Goal: Book appointment/travel/reservation

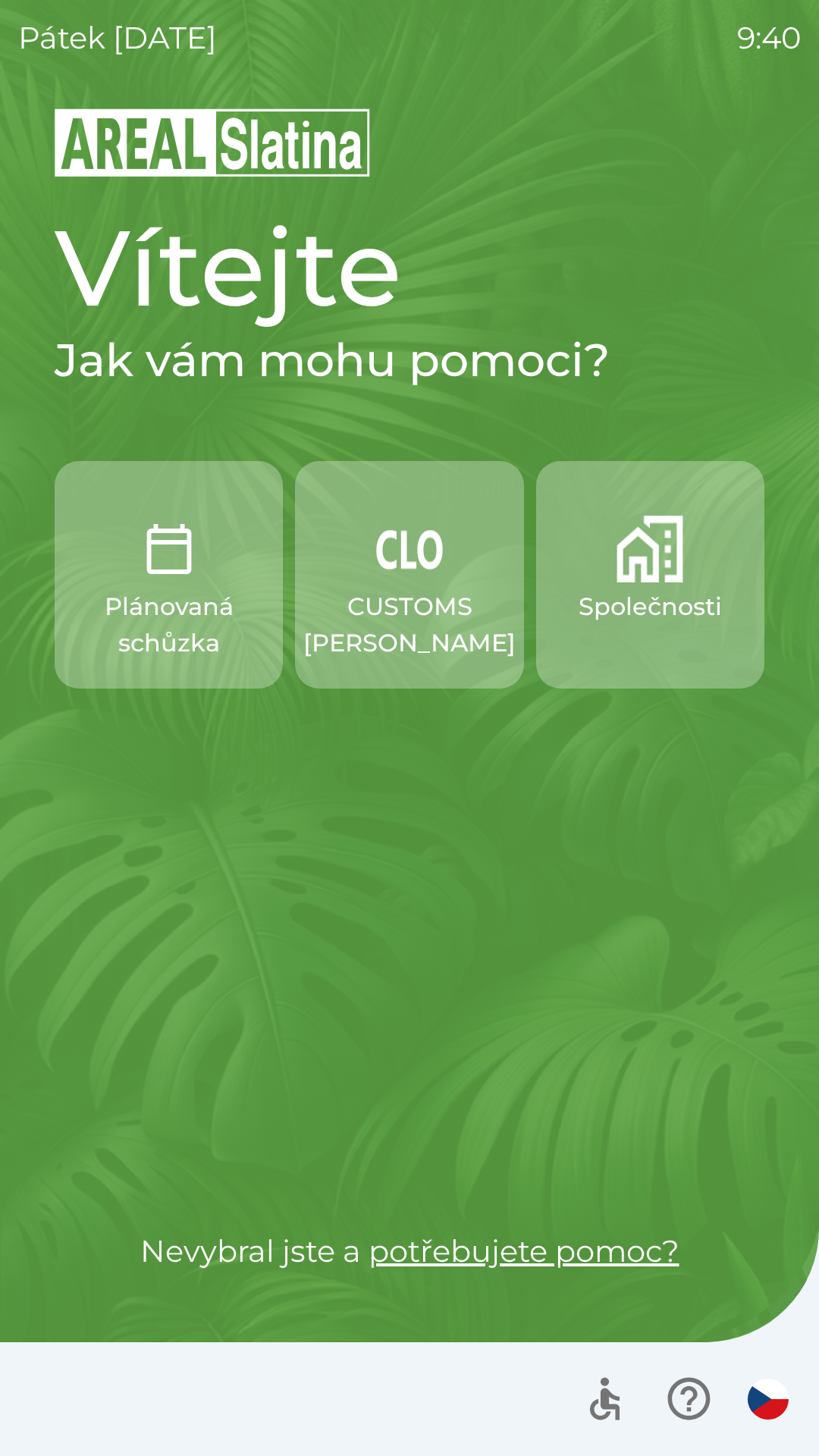
click at [634, 601] on p "Společnosti" at bounding box center [650, 606] width 143 height 36
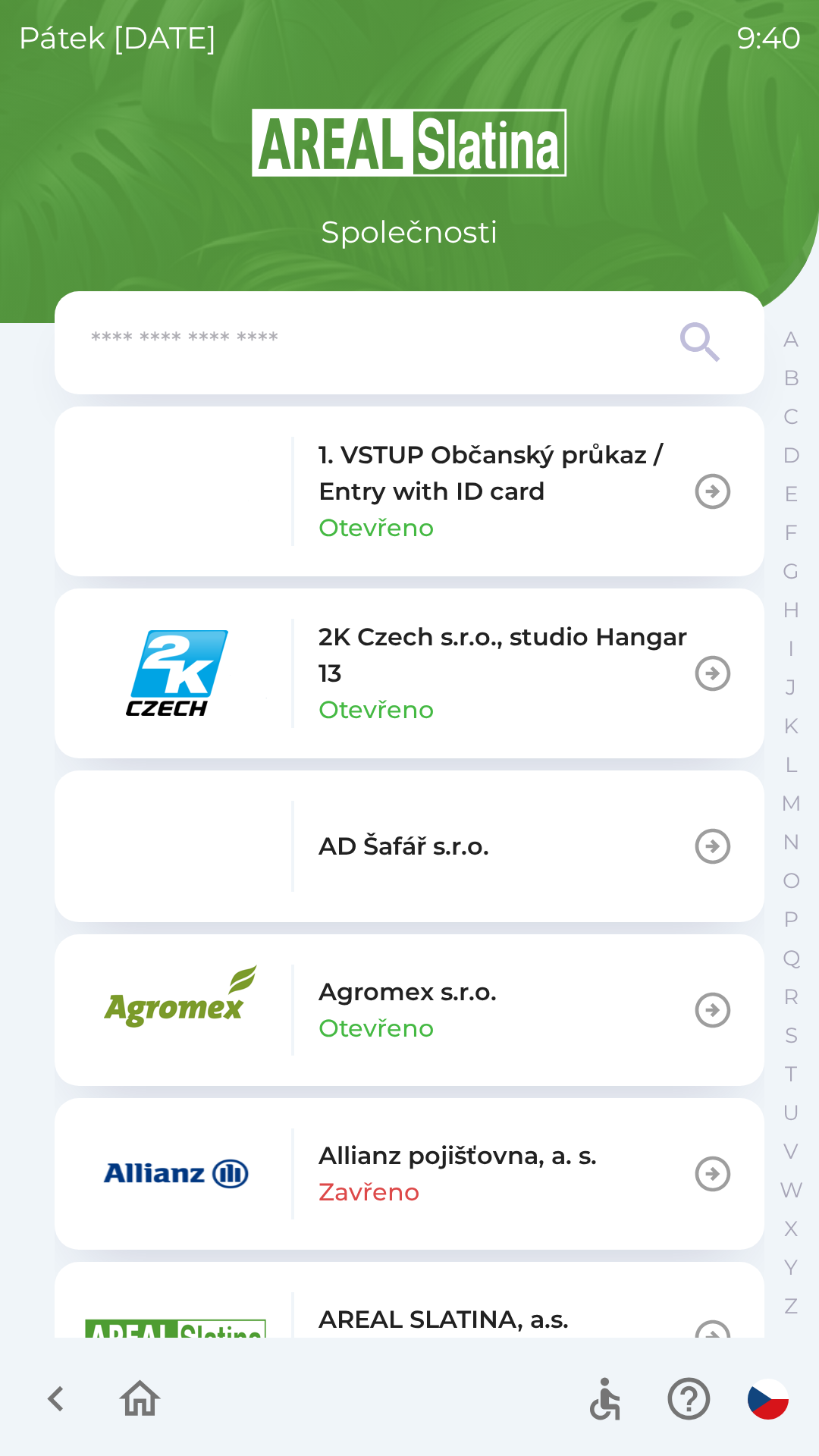
click at [138, 476] on img "button" at bounding box center [175, 491] width 182 height 91
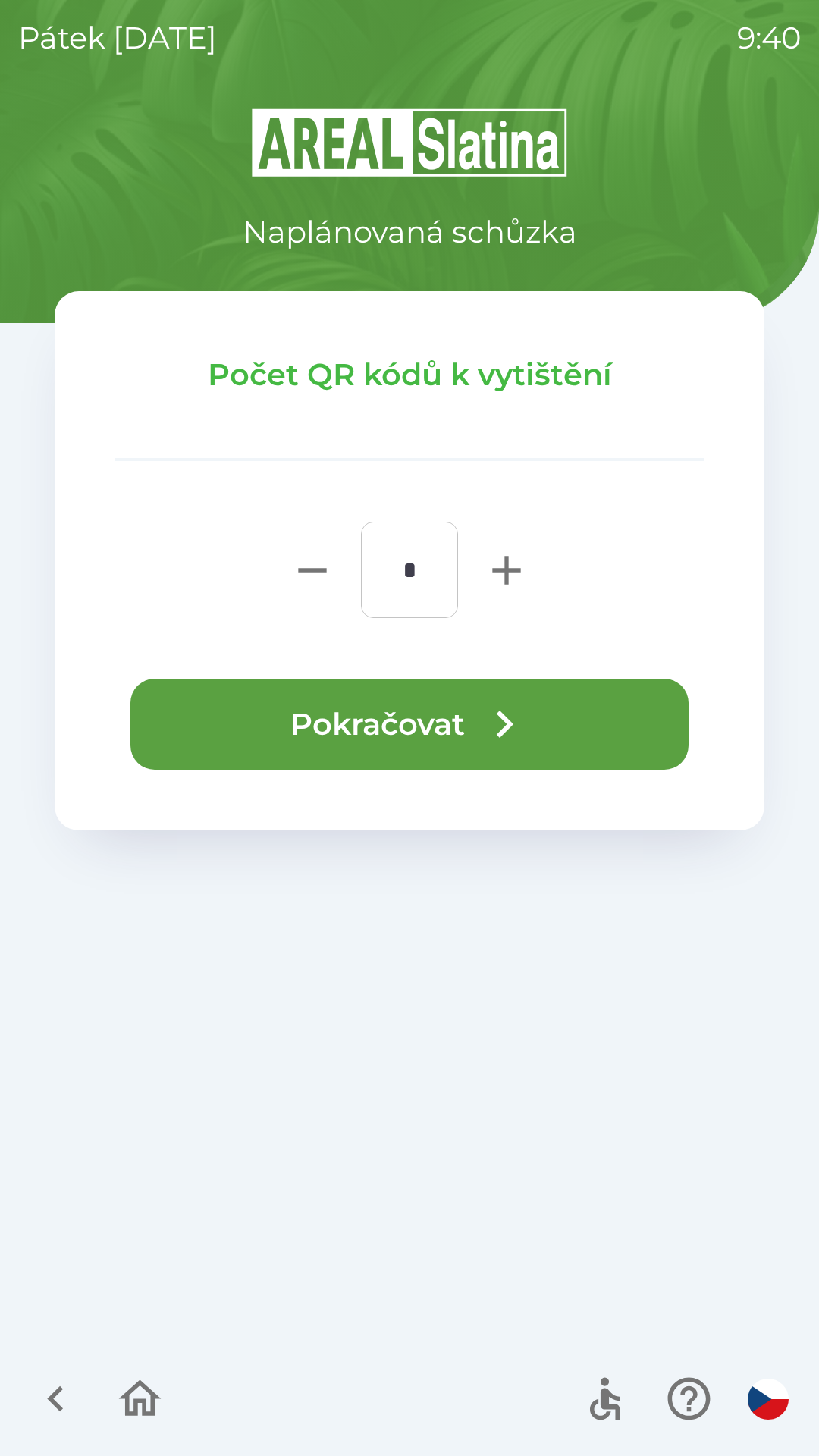
click at [328, 734] on button "Pokračovat" at bounding box center [410, 724] width 558 height 91
